Goal: Task Accomplishment & Management: Use online tool/utility

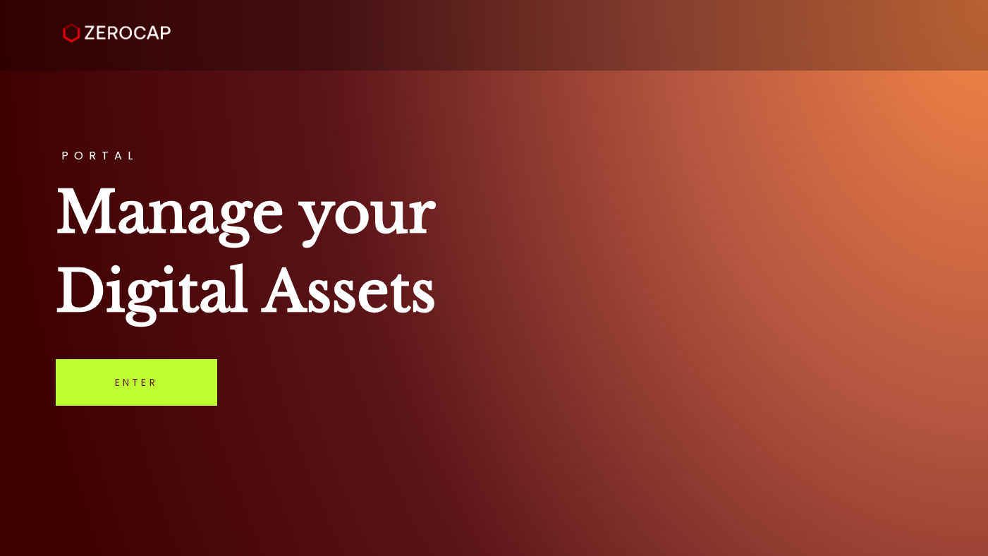
click at [147, 375] on link "Enter" at bounding box center [137, 382] width 162 height 47
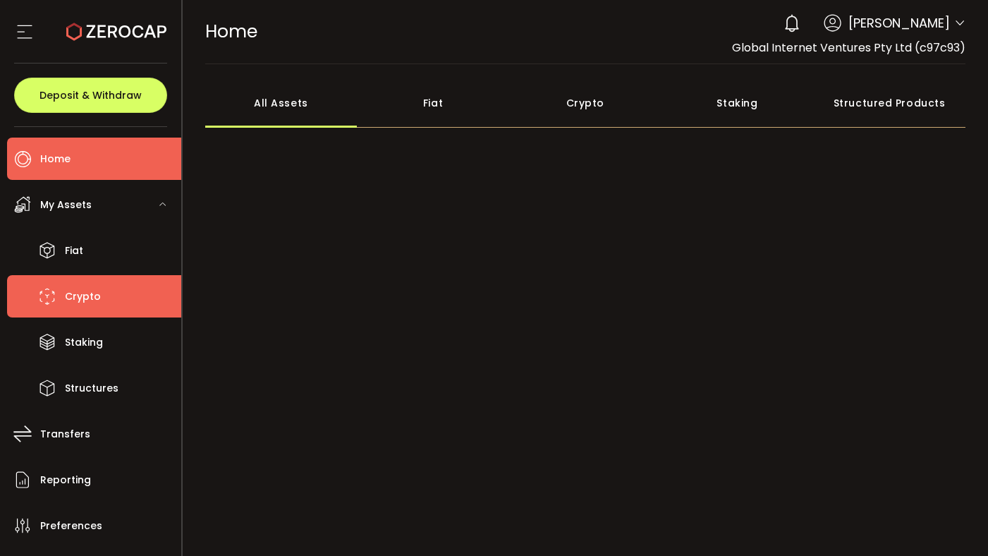
click at [75, 299] on span "Crypto" at bounding box center [83, 296] width 36 height 20
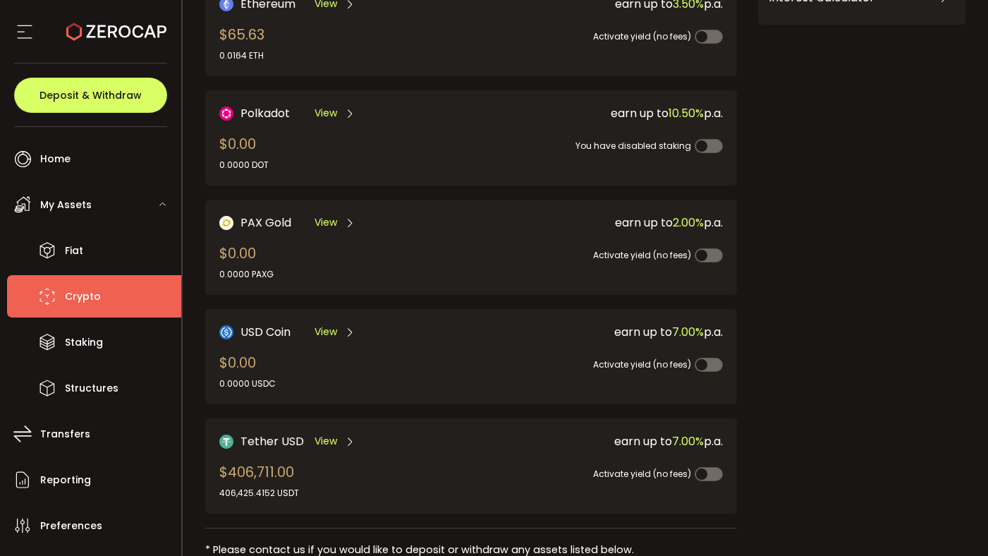
scroll to position [385, 0]
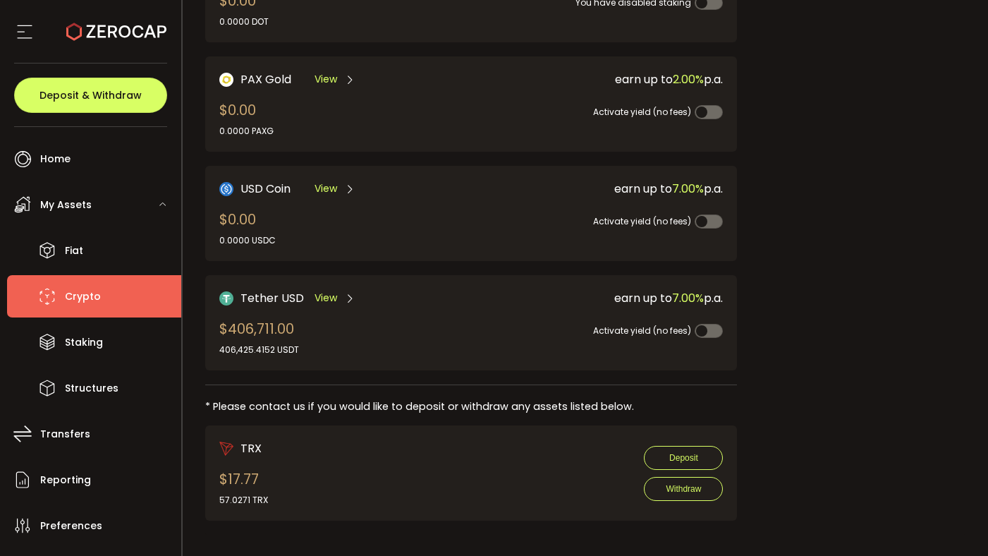
click at [327, 298] on span "View" at bounding box center [326, 298] width 23 height 15
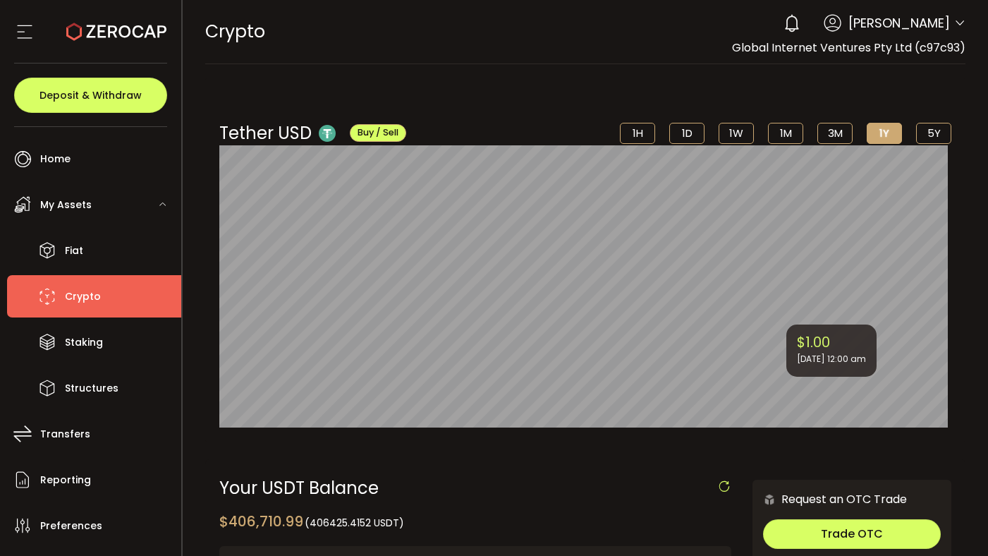
scroll to position [495, 0]
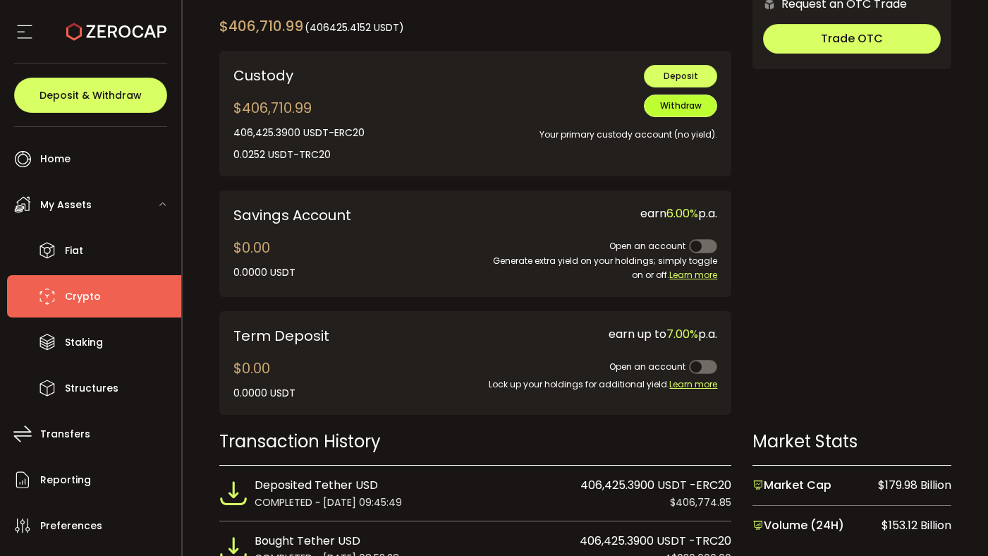
click at [670, 107] on span "Withdraw" at bounding box center [681, 105] width 42 height 12
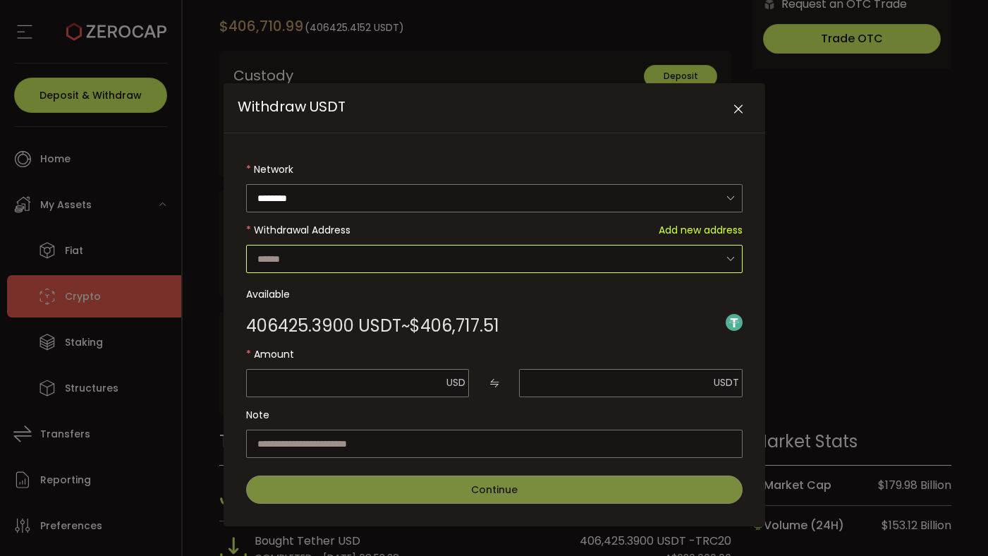
click at [361, 248] on input "Withdraw USDT" at bounding box center [494, 259] width 497 height 28
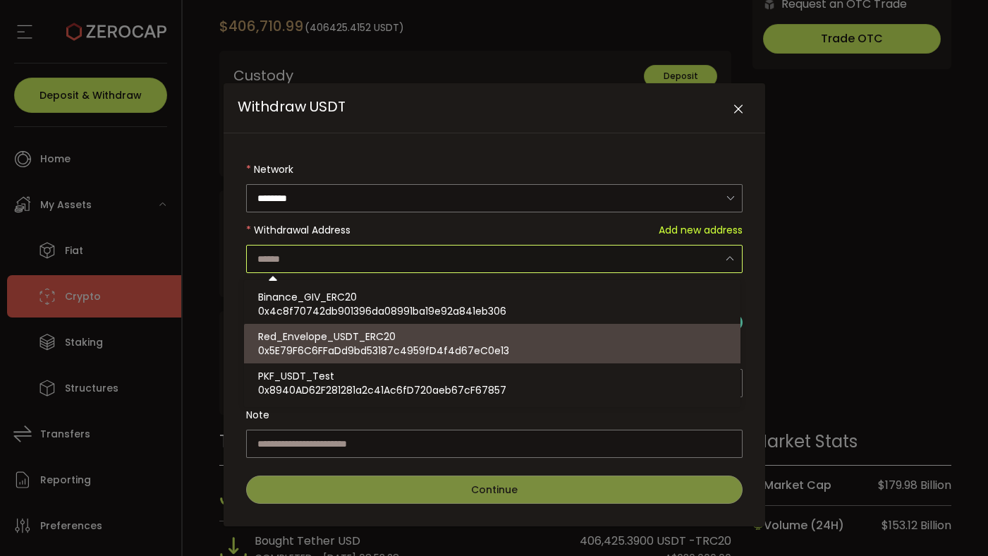
click at [374, 344] on span "0x5E79F6C6FFaDd9bd53187c4959fD4f4d67eC0e13" at bounding box center [383, 351] width 251 height 14
type input "**********"
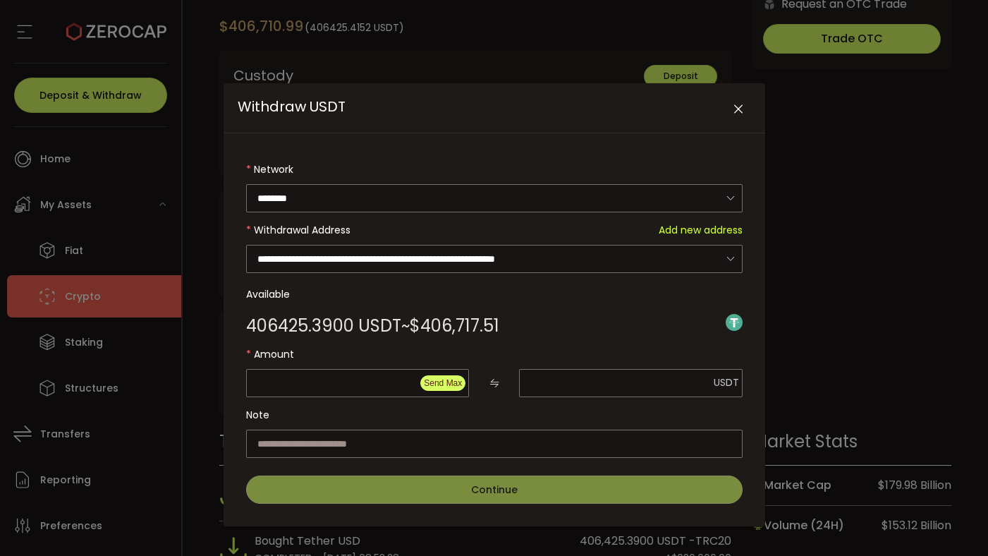
click at [443, 379] on span "Send Max" at bounding box center [443, 383] width 38 height 10
type input "*********"
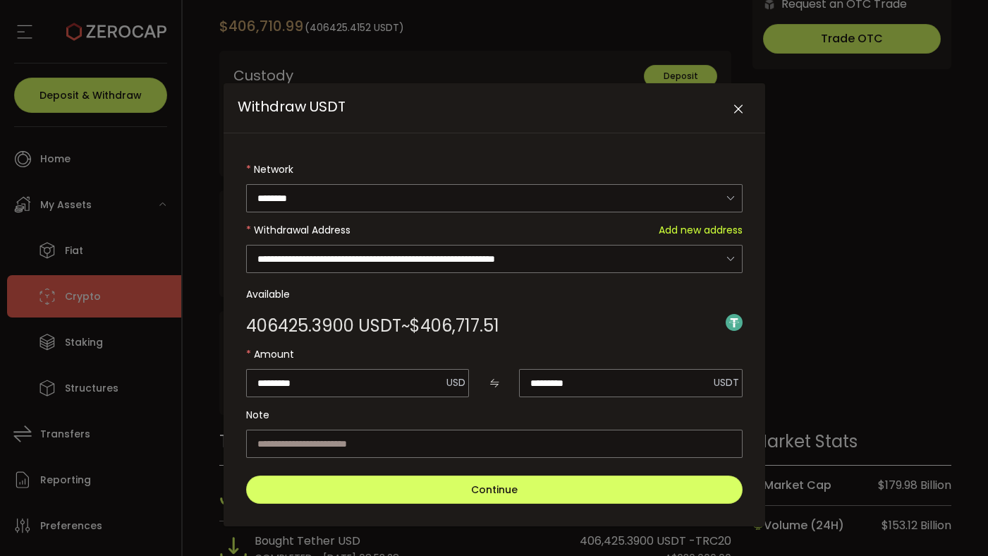
scroll to position [3, 0]
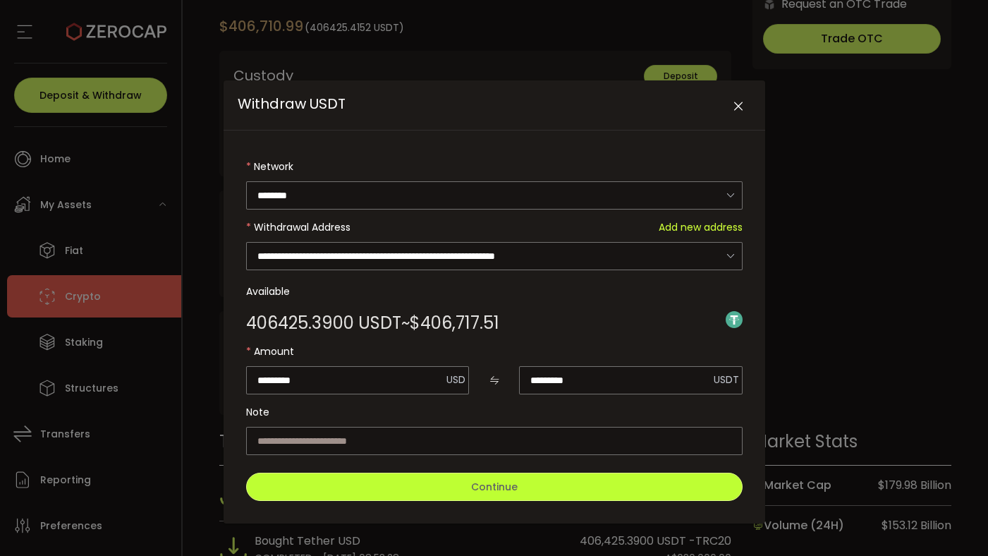
click at [475, 484] on span "Continue" at bounding box center [494, 487] width 47 height 14
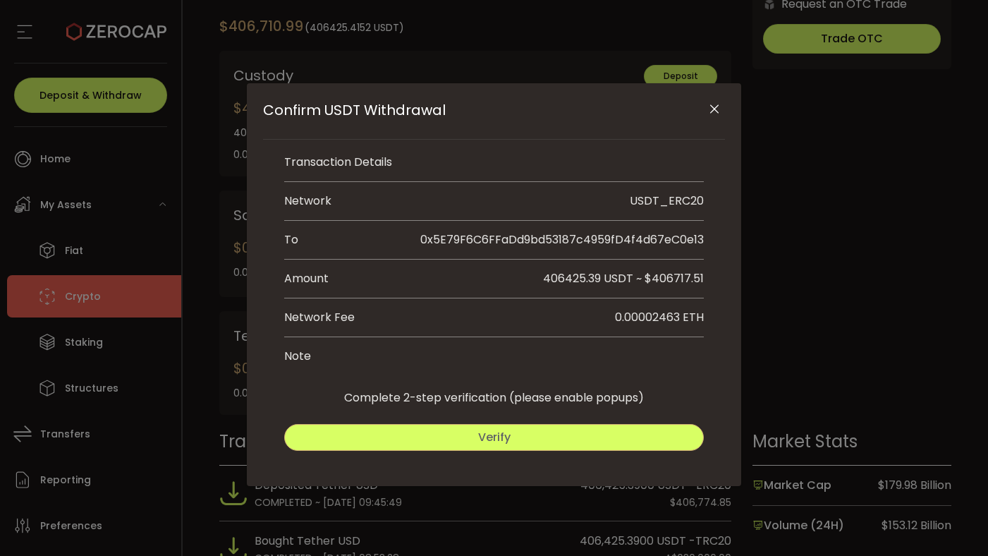
click at [480, 435] on span "Verify" at bounding box center [494, 437] width 32 height 16
click at [617, 435] on span "Submit" at bounding box center [601, 437] width 41 height 16
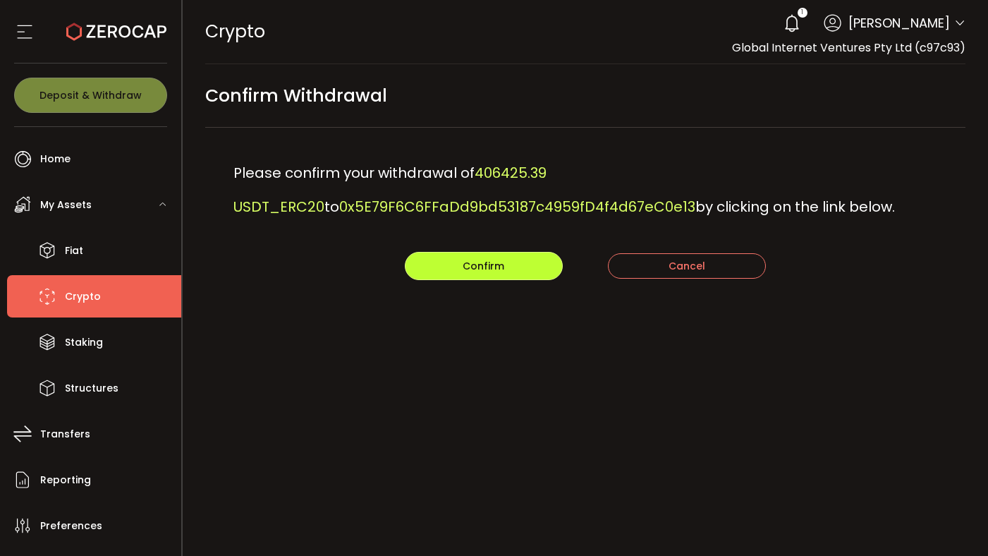
click at [492, 253] on button "Confirm" at bounding box center [484, 266] width 158 height 28
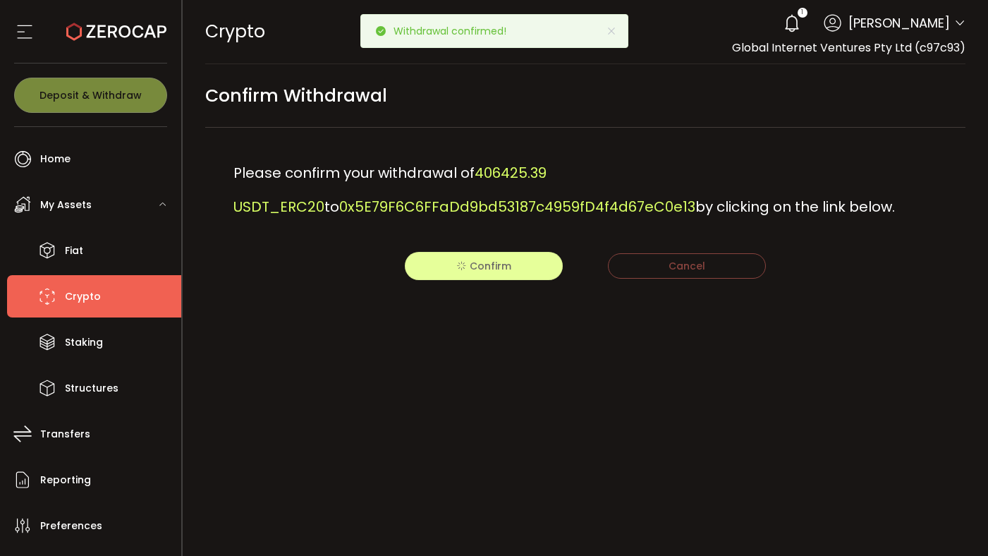
click at [506, 176] on span "406425.39 USDT_ERC20" at bounding box center [390, 190] width 313 height 54
copy span "406425.39"
